Goal: Task Accomplishment & Management: Use online tool/utility

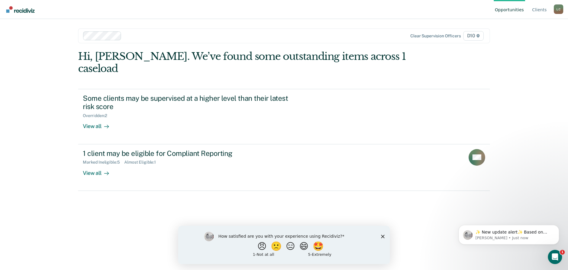
click at [380, 234] on div "How satisfied are you with your experience using Recidiviz? 😠 🙁 😑 😄 🤩 1 - Not a…" at bounding box center [284, 244] width 212 height 38
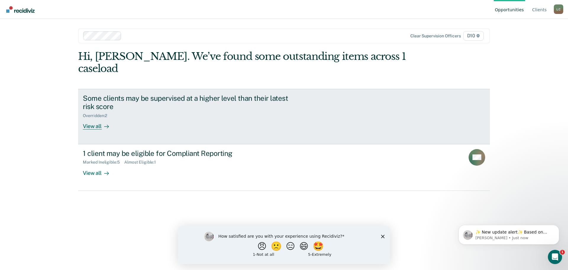
click at [138, 116] on div "Some clients may be supervised at a higher level than their latest risk score O…" at bounding box center [194, 112] width 222 height 36
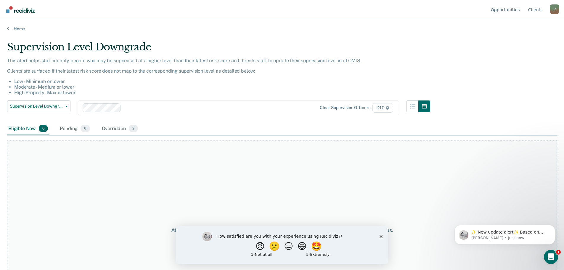
click at [112, 121] on div "Supervision Level Downgrade Supervision Level Downgrade Suspension of Direct Su…" at bounding box center [218, 111] width 423 height 22
click at [117, 129] on div "Overridden 2" at bounding box center [120, 128] width 39 height 13
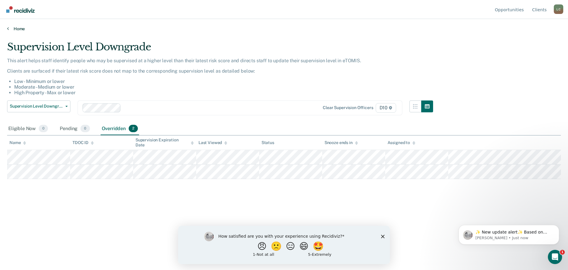
click at [11, 30] on link "Home" at bounding box center [284, 28] width 554 height 5
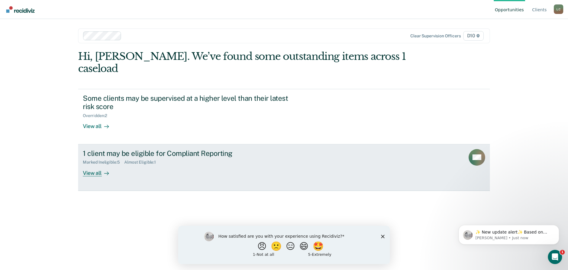
click at [124, 159] on div "1 client may be eligible for Compliant Reporting Marked Ineligible : 5 Almost E…" at bounding box center [194, 162] width 222 height 27
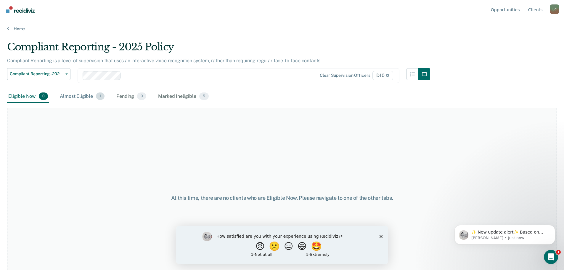
click at [96, 96] on span "1" at bounding box center [100, 96] width 9 height 8
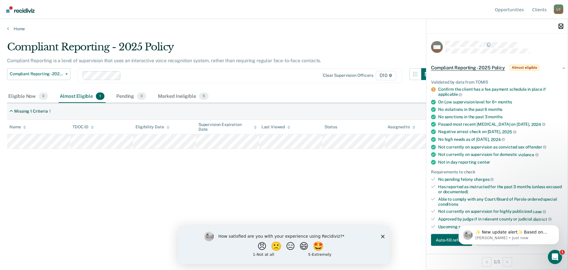
click at [561, 27] on icon "button" at bounding box center [561, 26] width 4 height 4
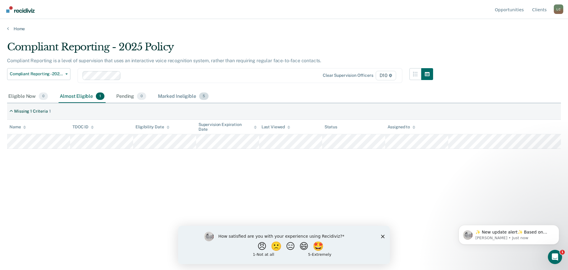
click at [192, 96] on div "Marked Ineligible 5" at bounding box center [183, 96] width 53 height 13
